Goal: Information Seeking & Learning: Stay updated

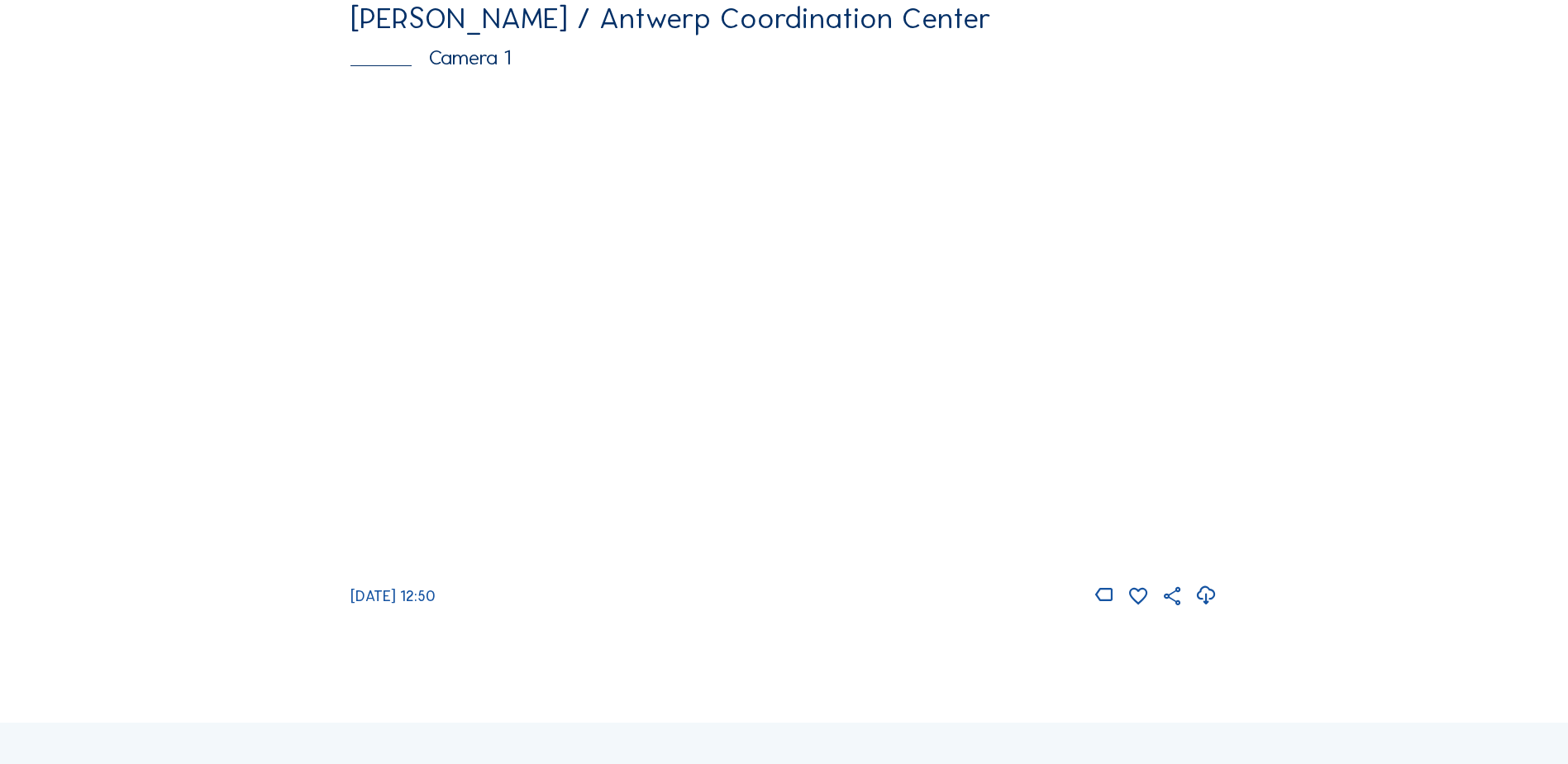
scroll to position [248, 0]
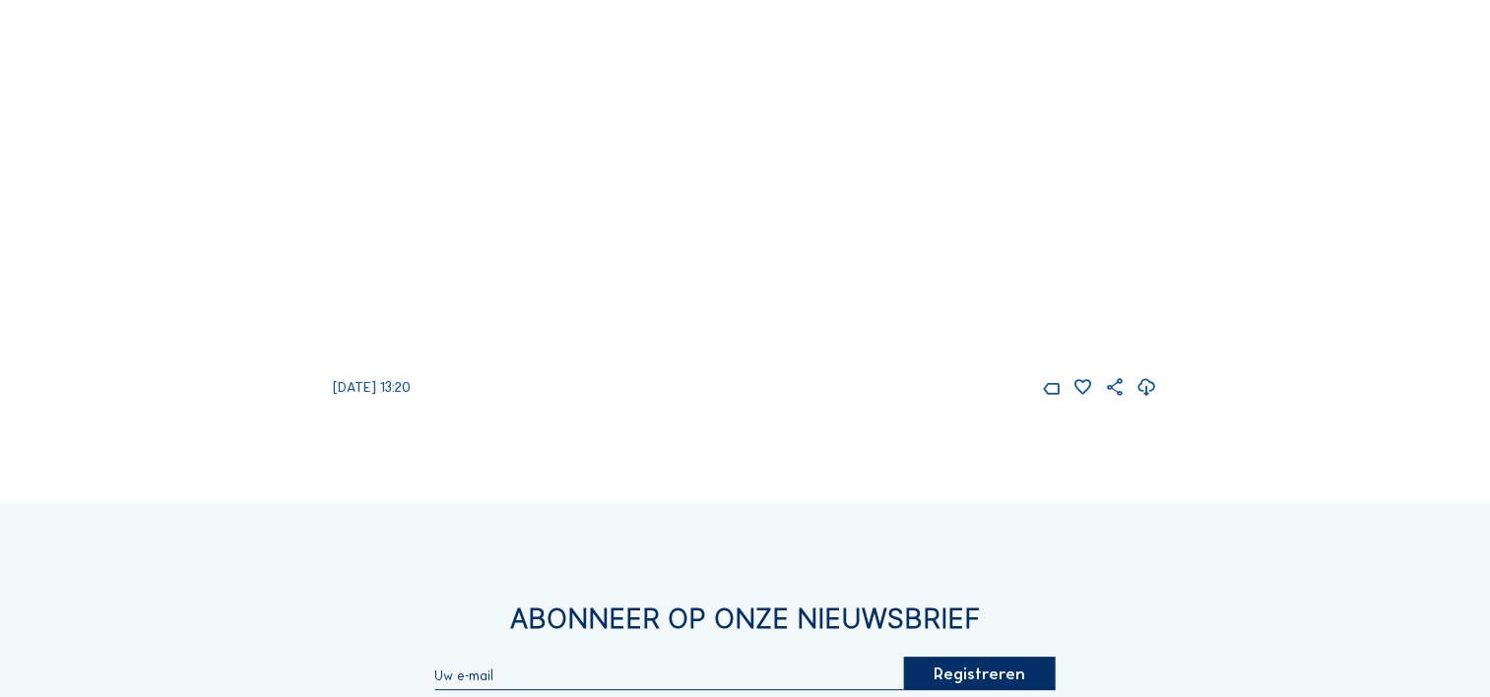
scroll to position [197, 0]
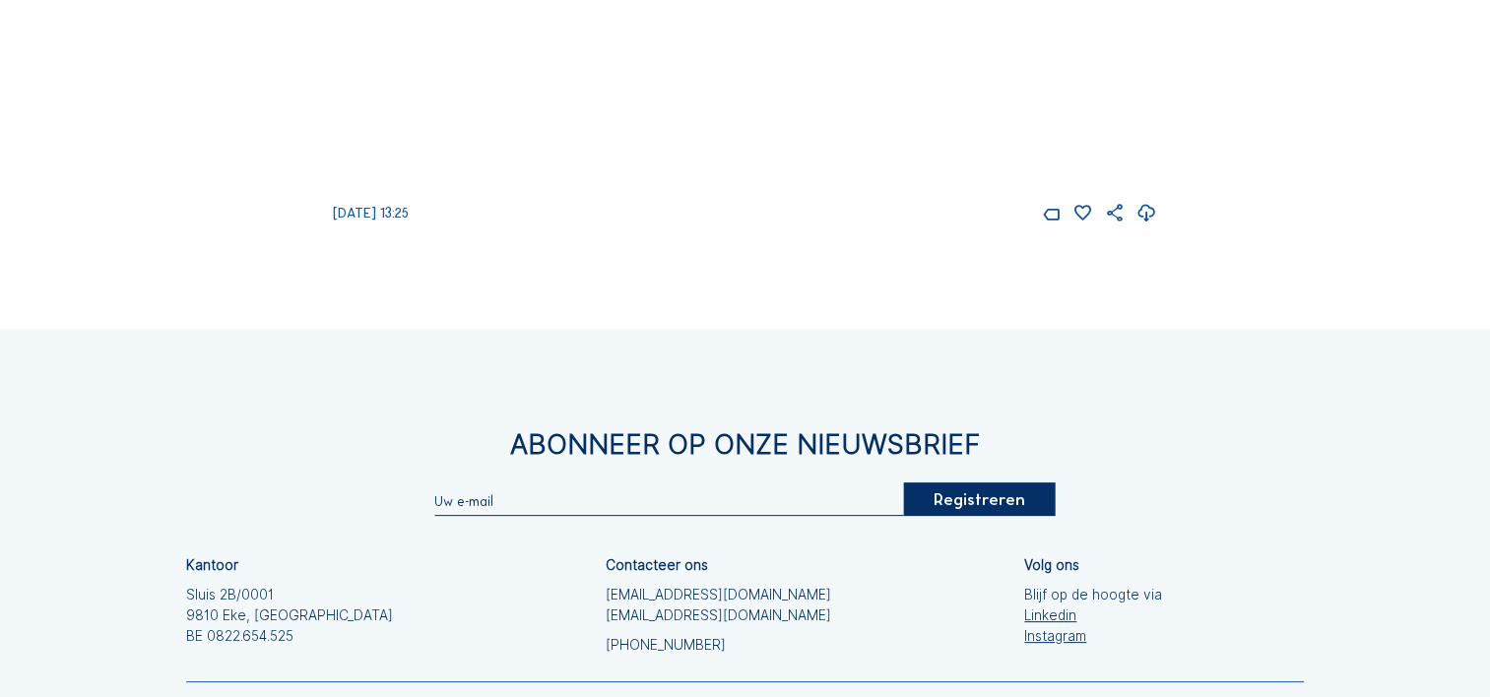
scroll to position [197, 0]
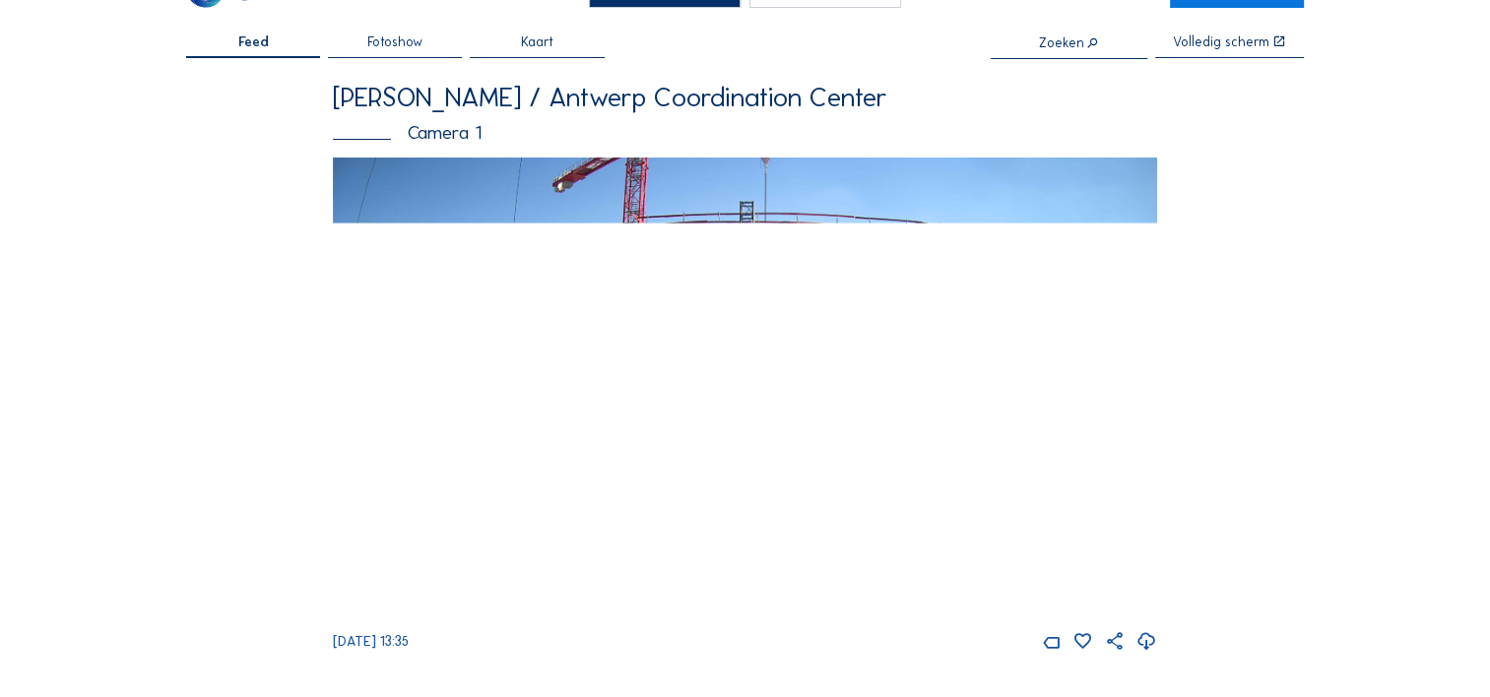
scroll to position [98, 0]
